Goal: Navigation & Orientation: Find specific page/section

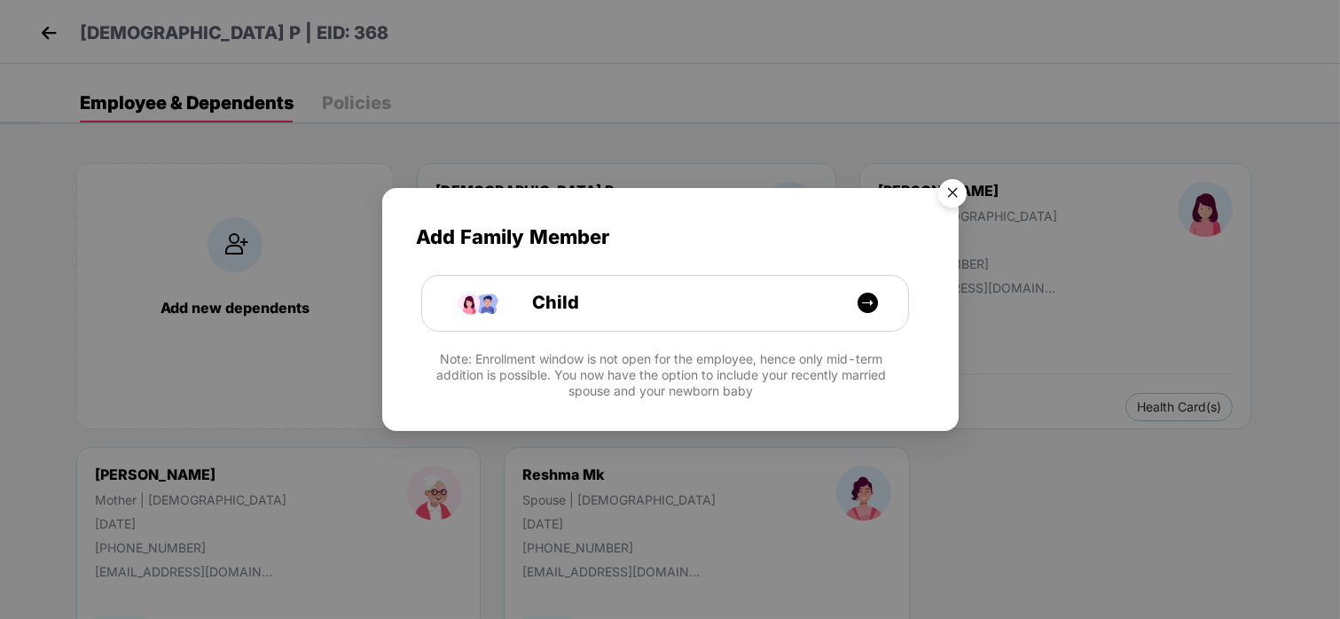
click at [953, 184] on img "Close" at bounding box center [952, 196] width 50 height 50
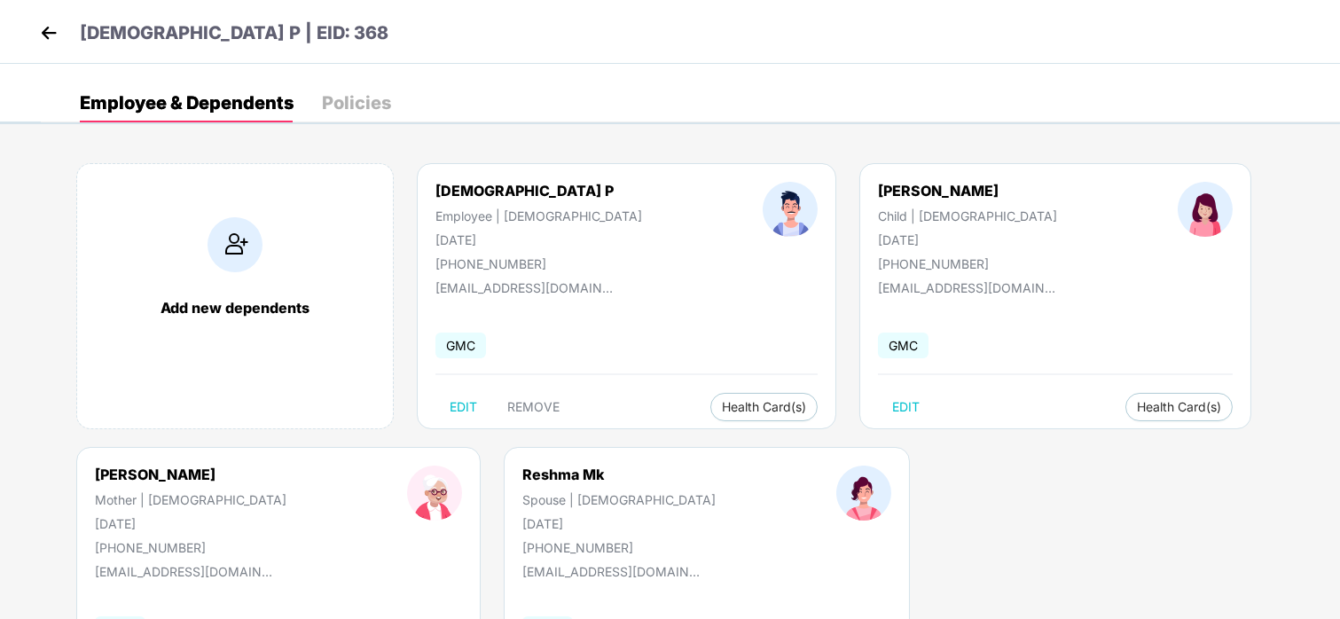
click at [49, 43] on img at bounding box center [48, 33] width 27 height 27
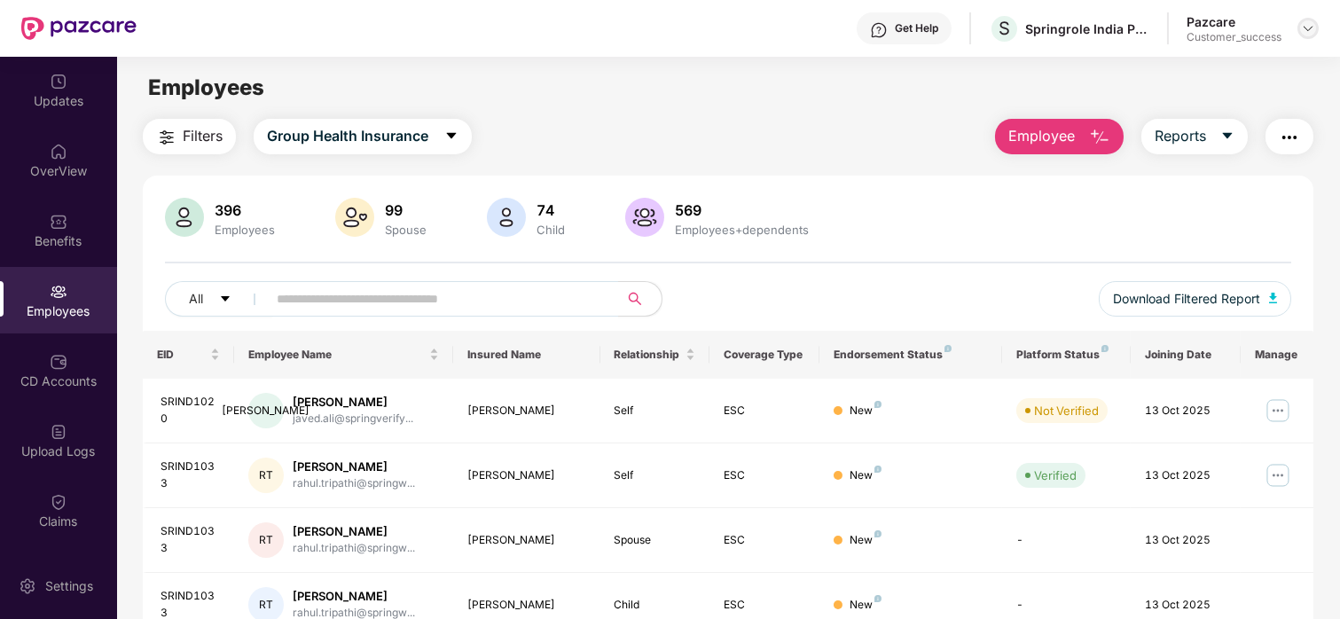
click at [1309, 29] on img at bounding box center [1308, 28] width 14 height 14
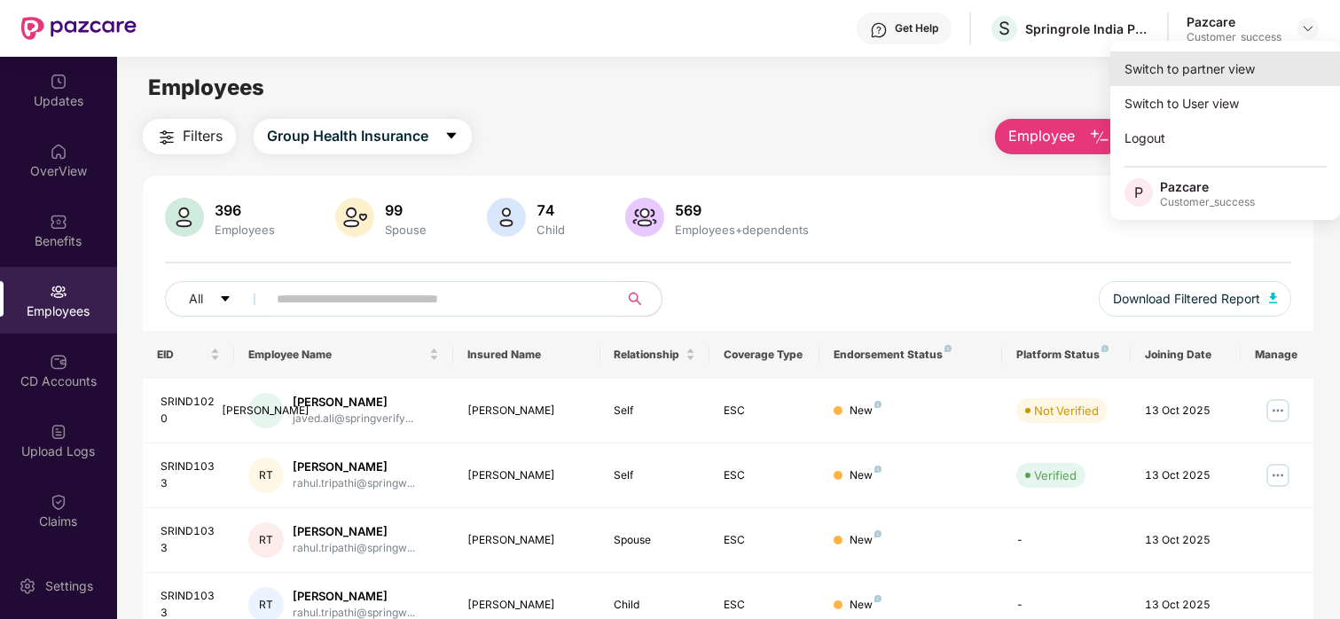
click at [1224, 62] on div "Switch to partner view" at bounding box center [1225, 68] width 231 height 35
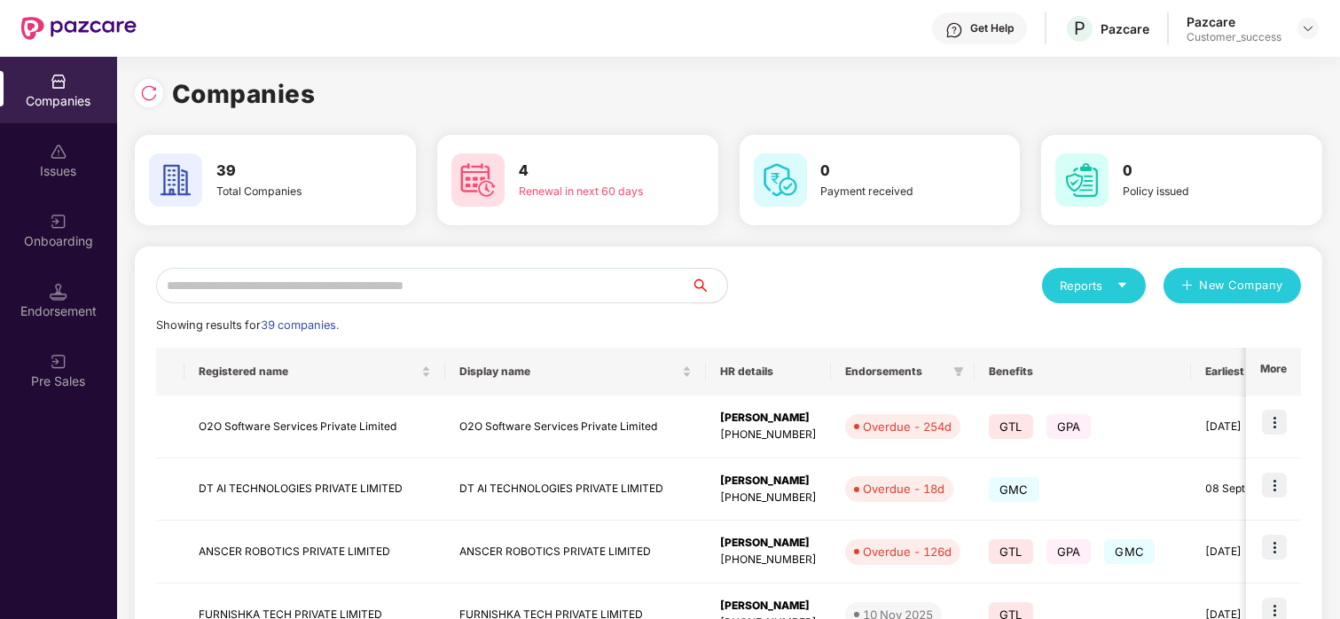
click at [362, 281] on input "text" at bounding box center [424, 285] width 536 height 35
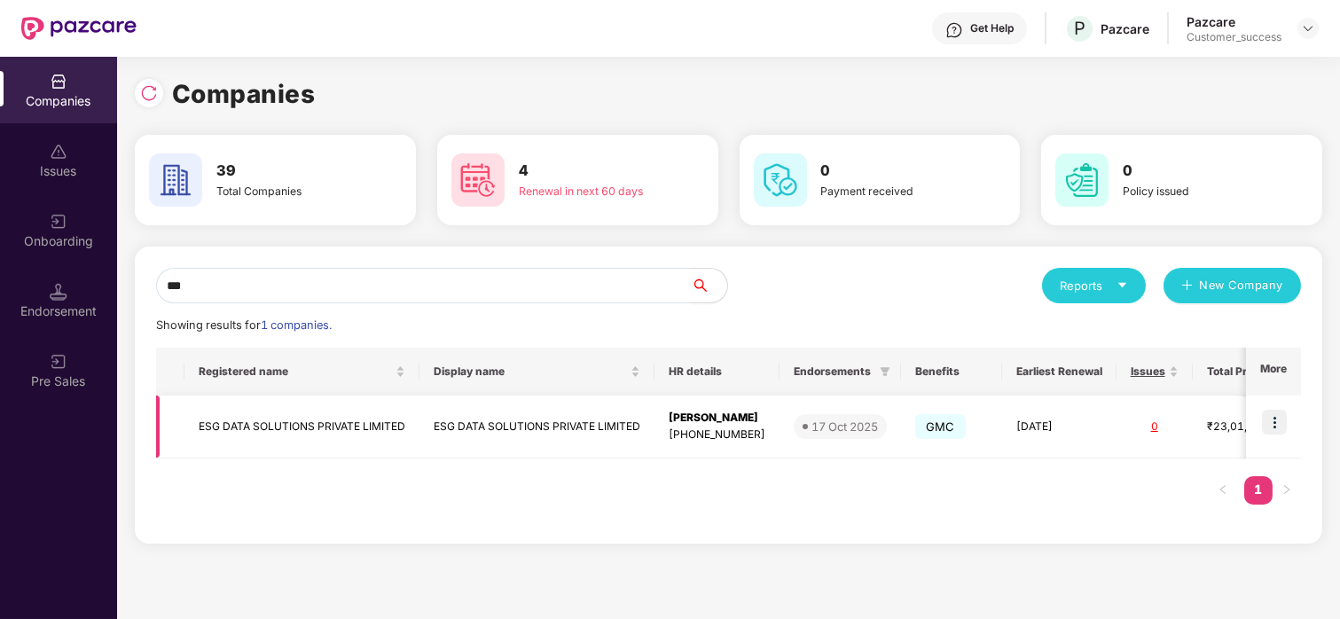
scroll to position [0, 223]
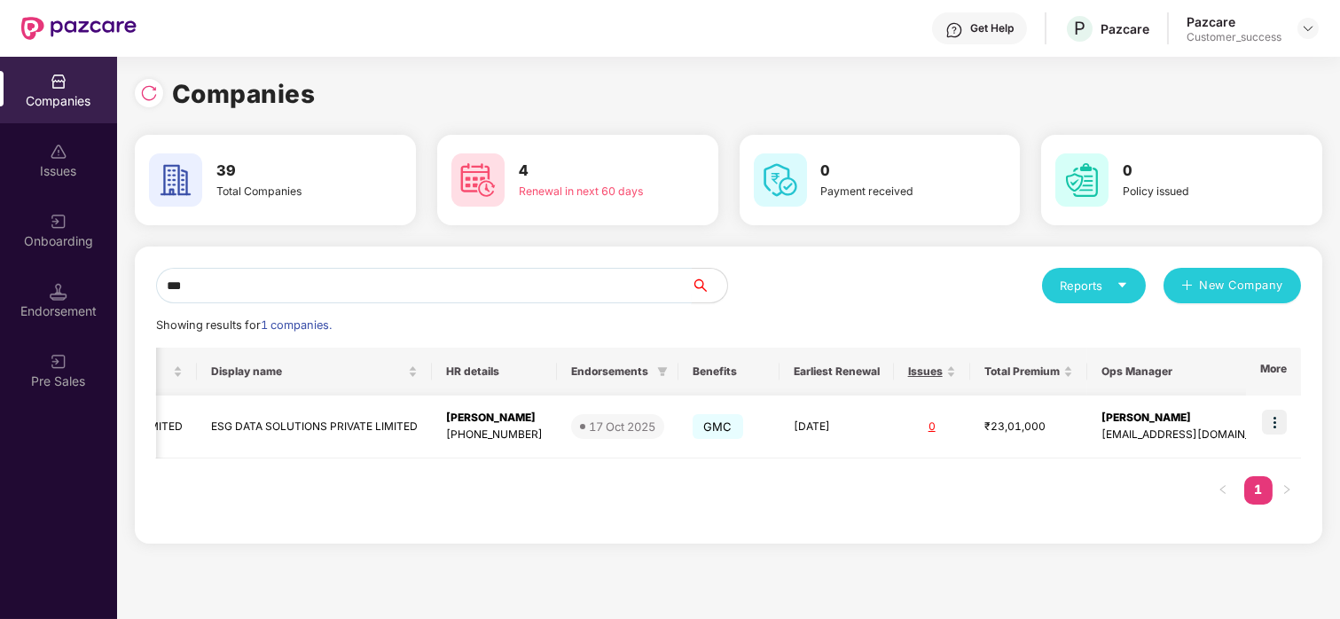
type input "***"
click at [1285, 416] on img at bounding box center [1274, 422] width 25 height 25
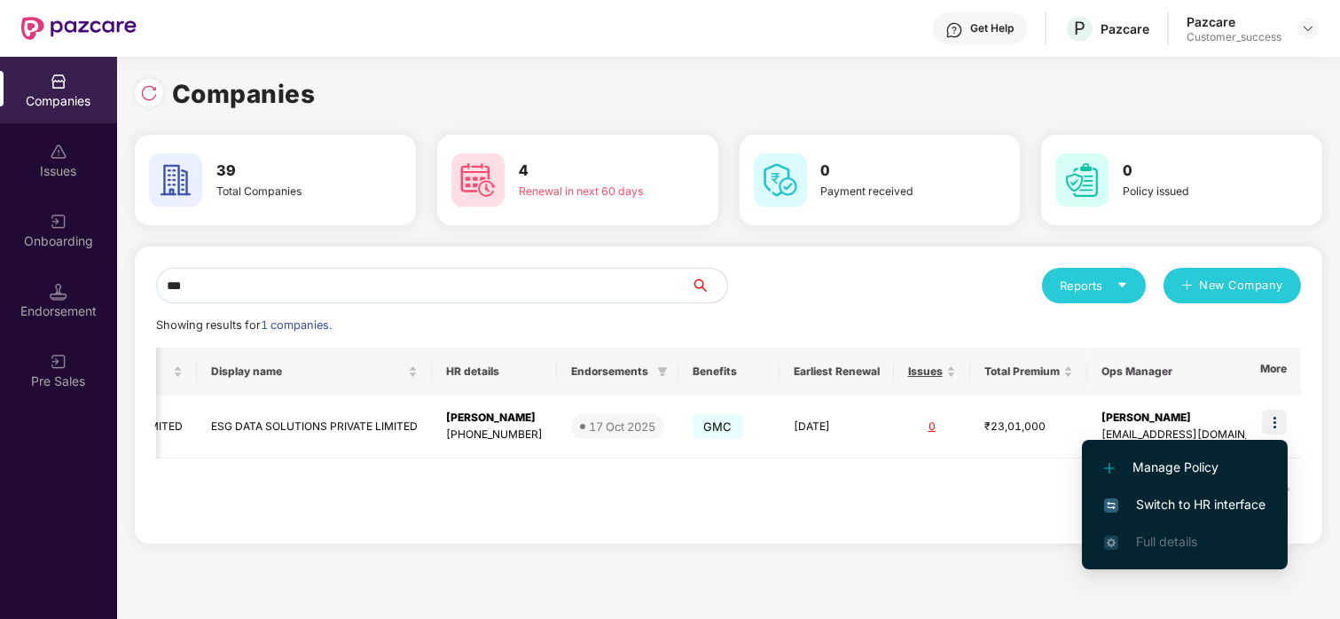
click at [1158, 502] on span "Switch to HR interface" at bounding box center [1184, 505] width 161 height 20
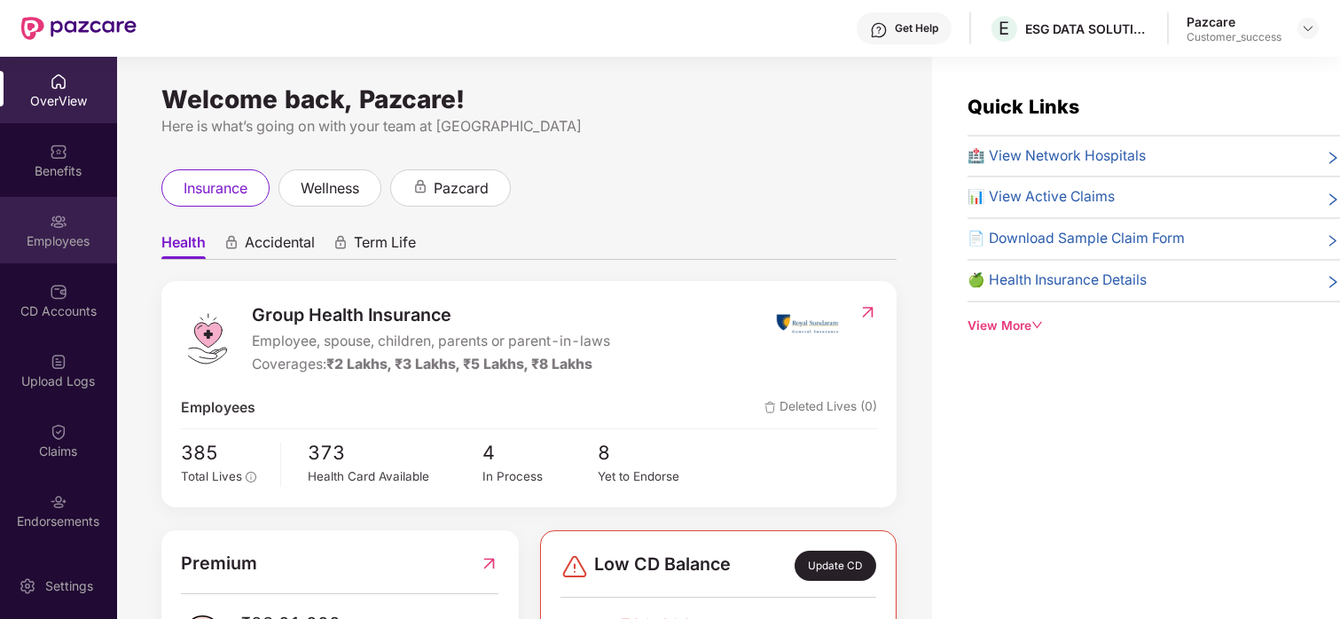
click at [34, 239] on div "Employees" at bounding box center [58, 241] width 117 height 18
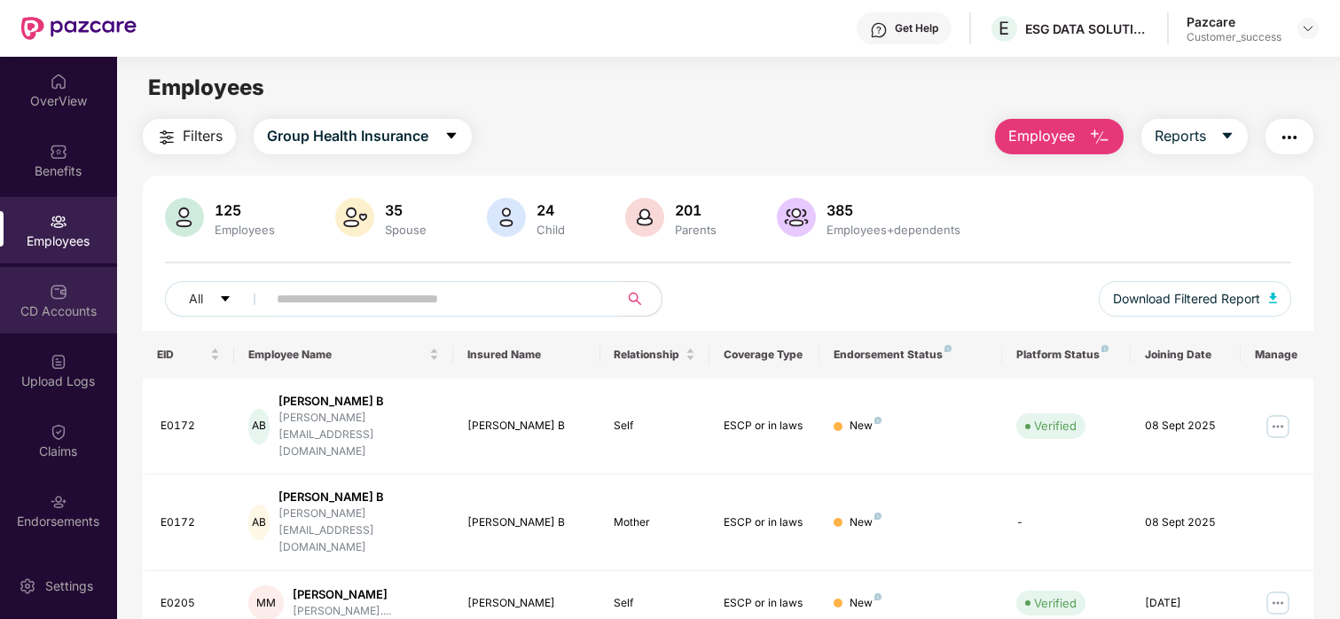
click at [59, 299] on img at bounding box center [59, 292] width 18 height 18
